Goal: Find specific page/section: Find specific page/section

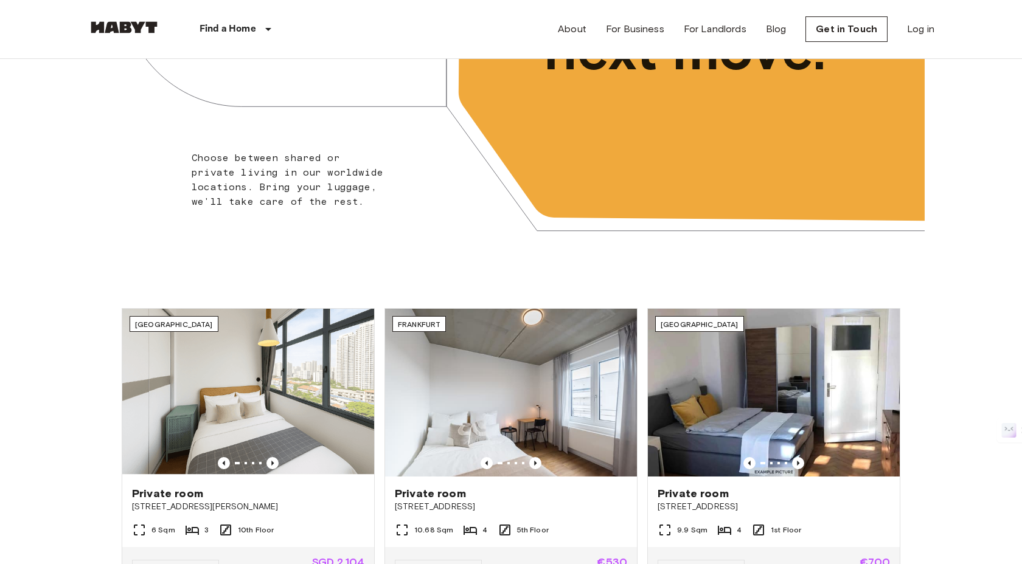
scroll to position [337, 0]
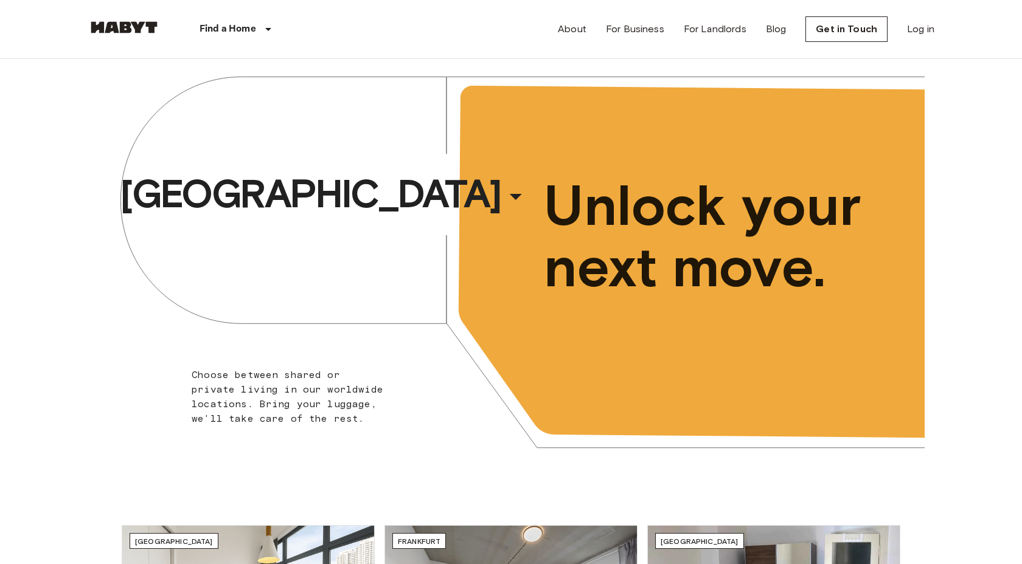
click at [710, 61] on div "Amsterdam ​ ​ Choose between shared or private living in our worldwide location…" at bounding box center [510, 270] width 827 height 423
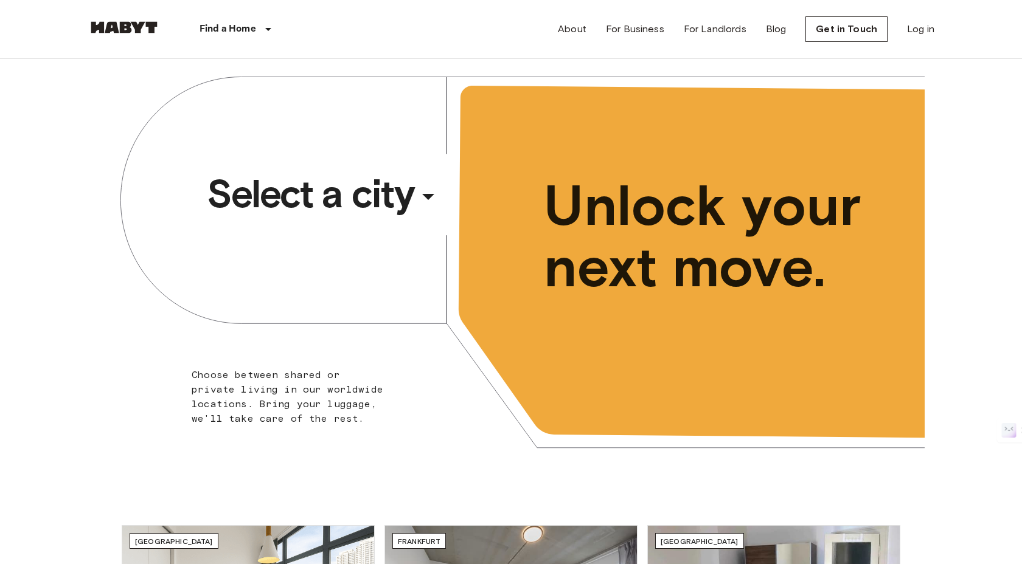
click at [426, 197] on div "​" at bounding box center [444, 206] width 125 height 25
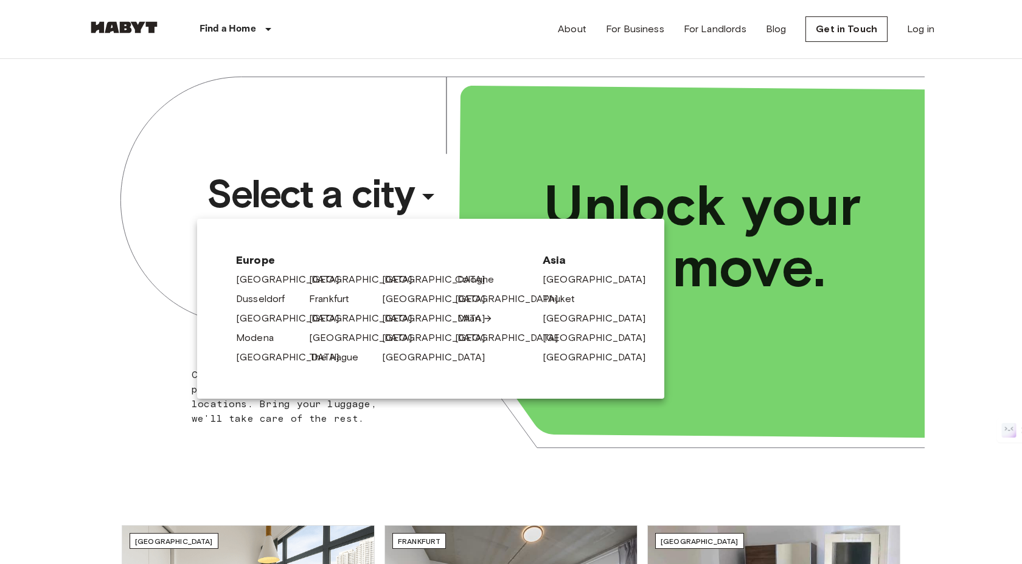
click at [472, 314] on link "Milan" at bounding box center [474, 318] width 35 height 15
